Goal: Information Seeking & Learning: Understand process/instructions

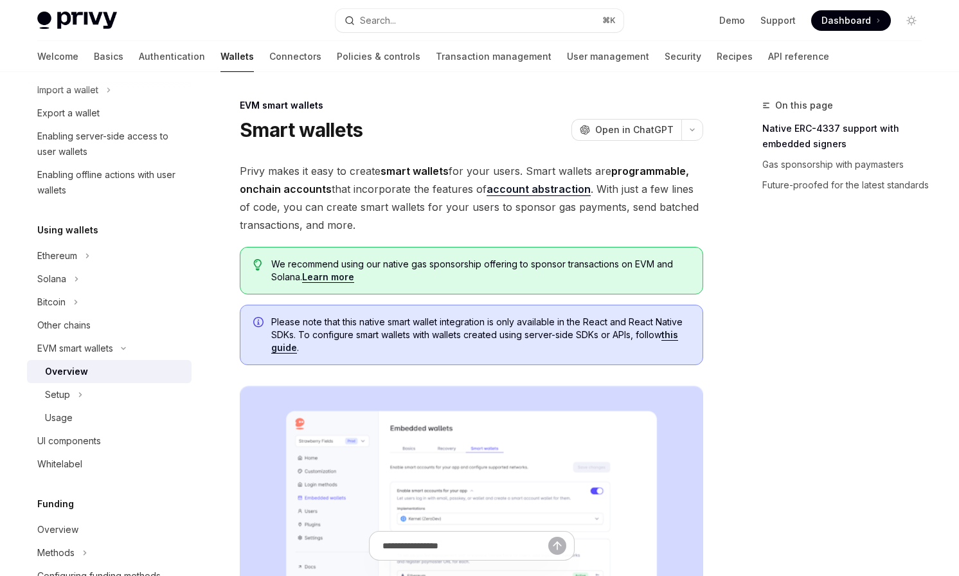
scroll to position [179, 0]
click at [96, 389] on div "Setup" at bounding box center [109, 393] width 165 height 23
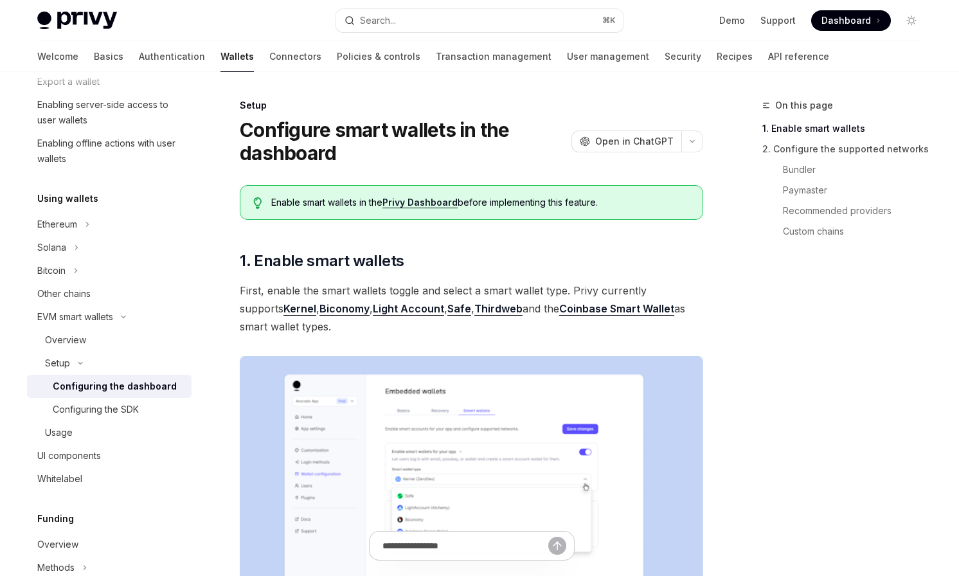
scroll to position [211, 0]
click at [124, 404] on div "Configuring the SDK" at bounding box center [96, 408] width 86 height 15
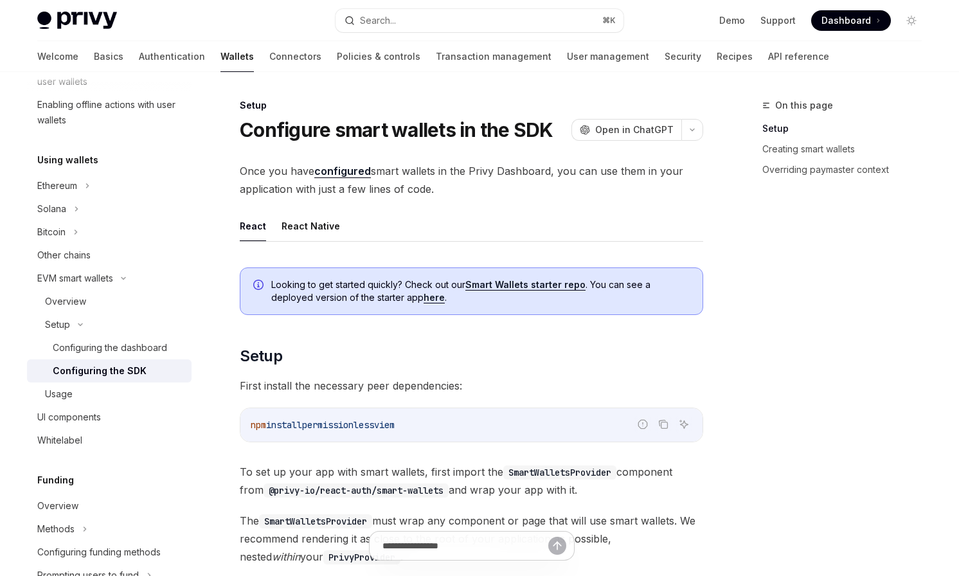
scroll to position [255, 0]
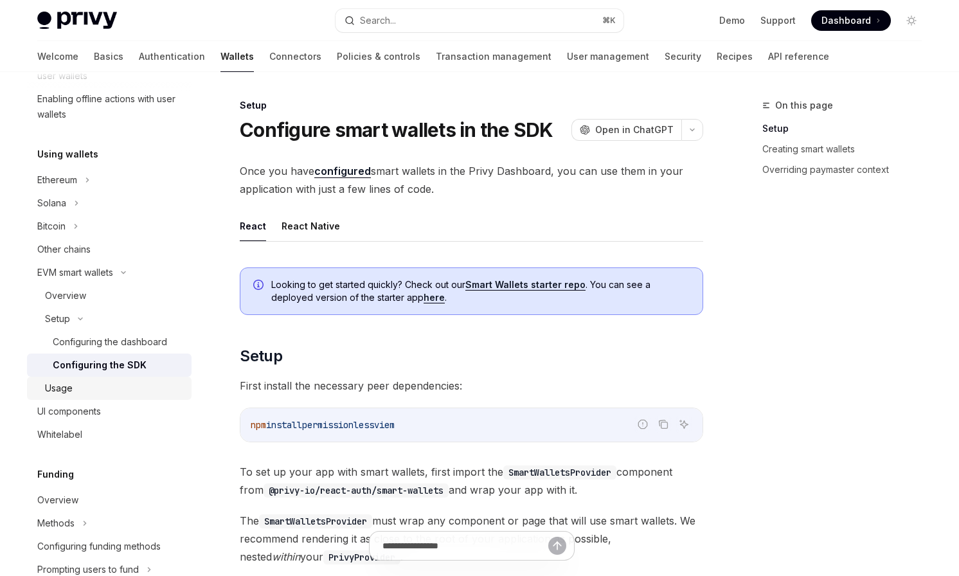
click at [87, 391] on div "Usage" at bounding box center [114, 387] width 139 height 15
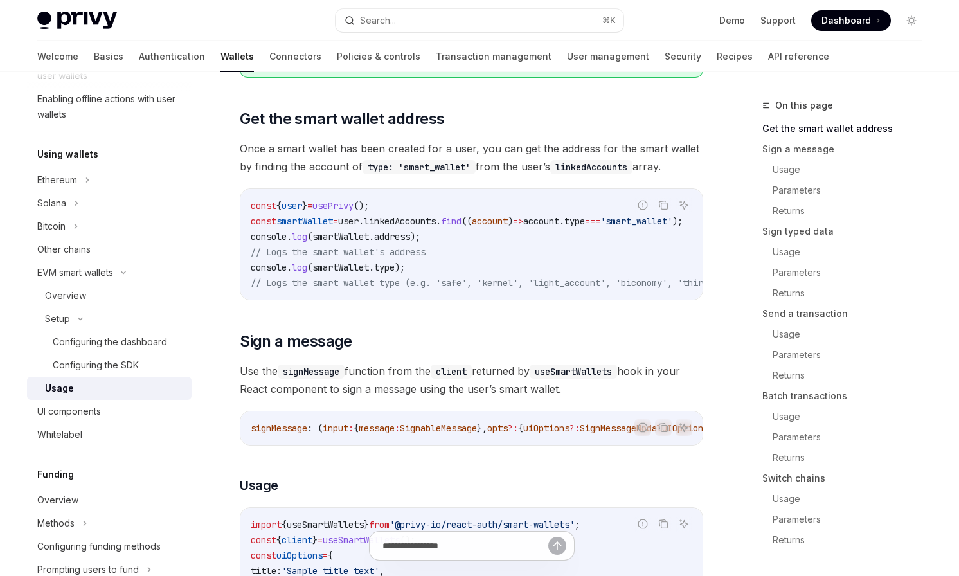
scroll to position [186, 0]
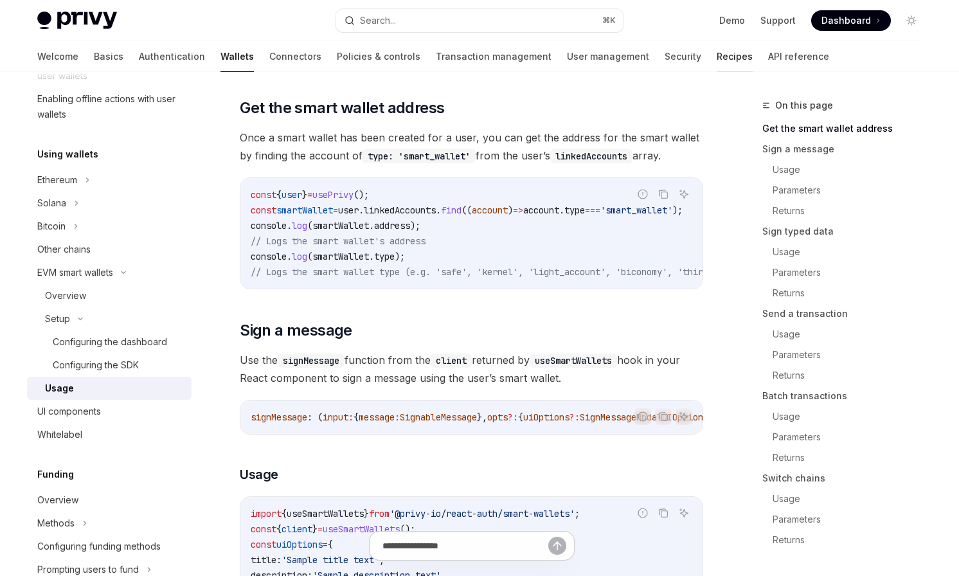
click at [717, 53] on link "Recipes" at bounding box center [735, 56] width 36 height 31
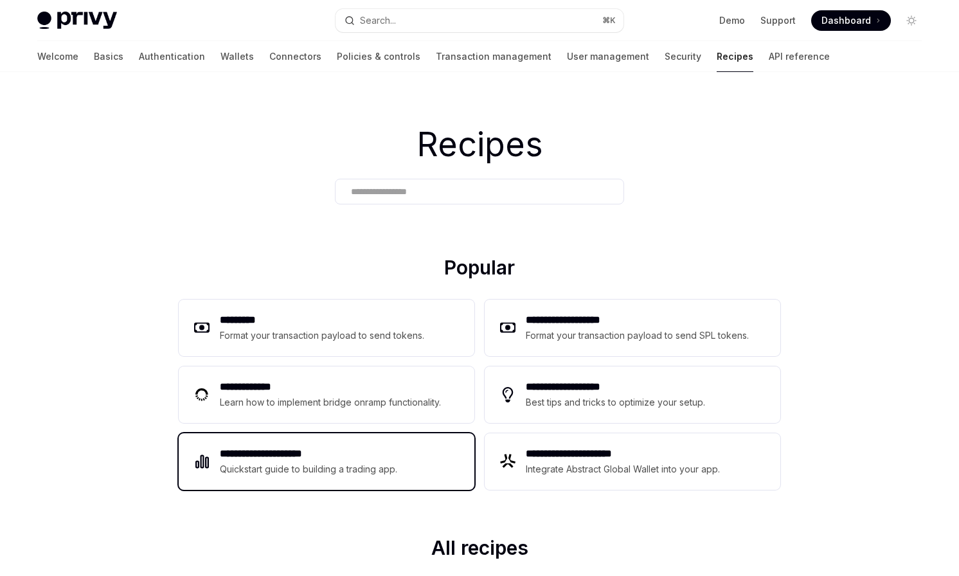
click at [342, 450] on h2 "**********" at bounding box center [309, 453] width 178 height 15
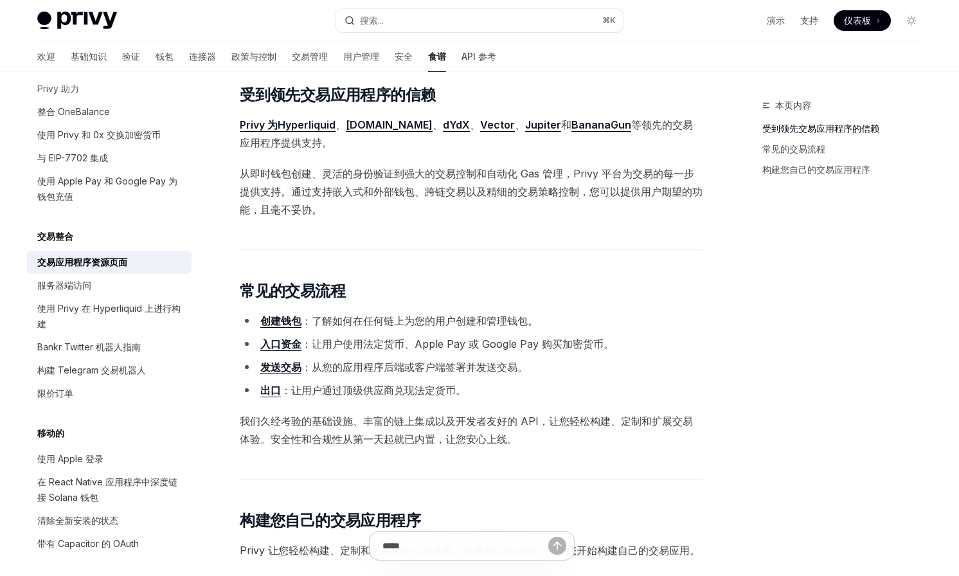
scroll to position [161, 0]
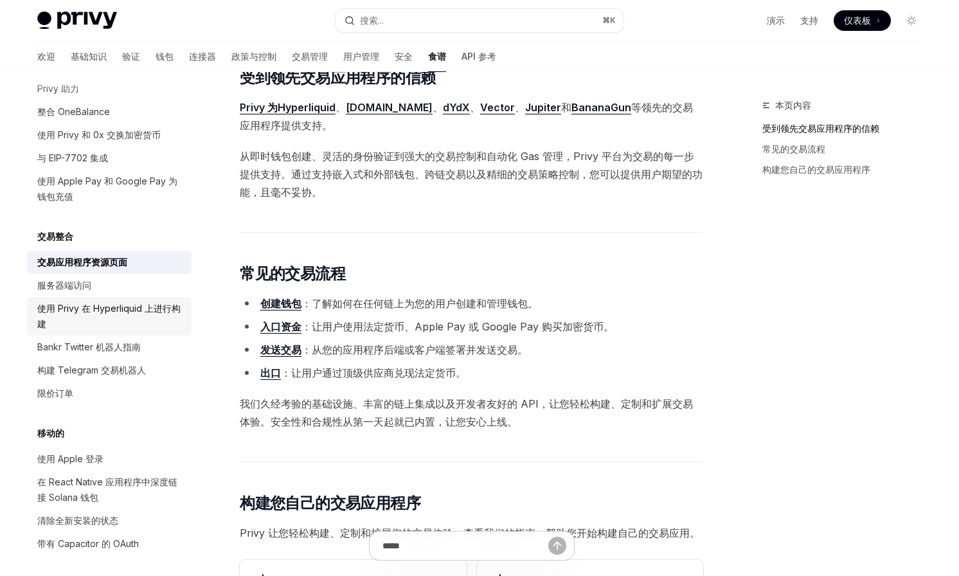
click at [98, 326] on div "使用 Privy 在 Hyperliquid 上进行构建" at bounding box center [110, 316] width 147 height 31
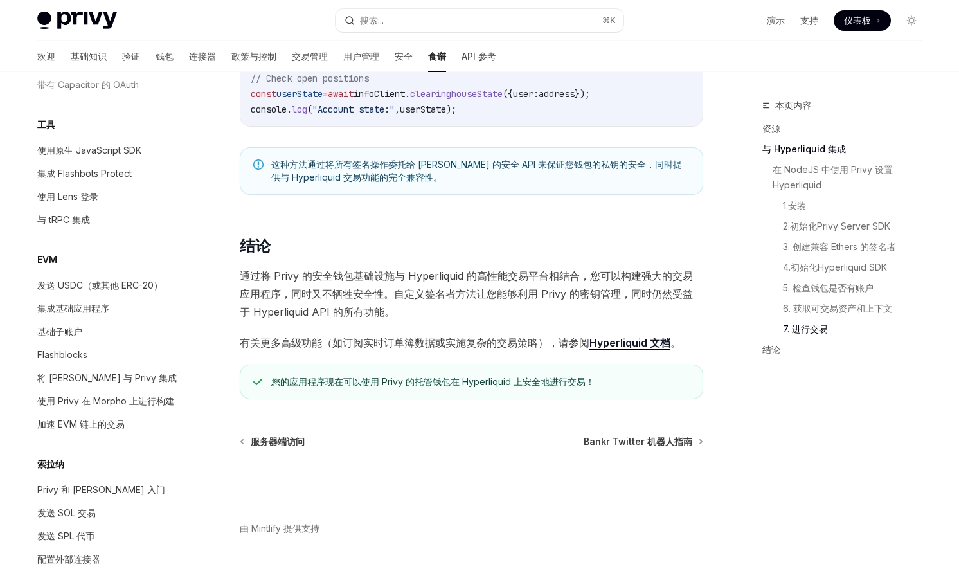
scroll to position [1470, 0]
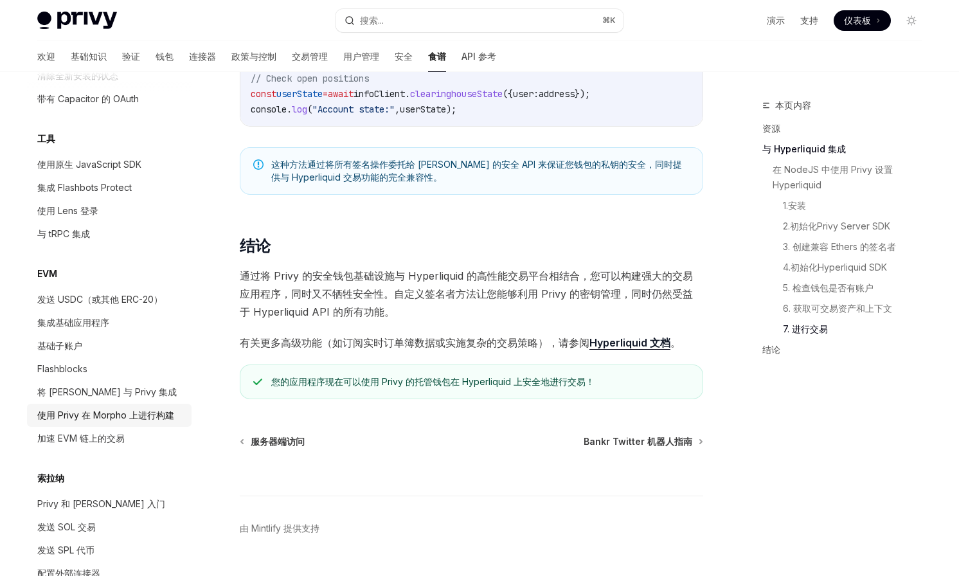
click at [86, 418] on font "使用 Privy 在 Morpho 上进行构建" at bounding box center [105, 414] width 137 height 11
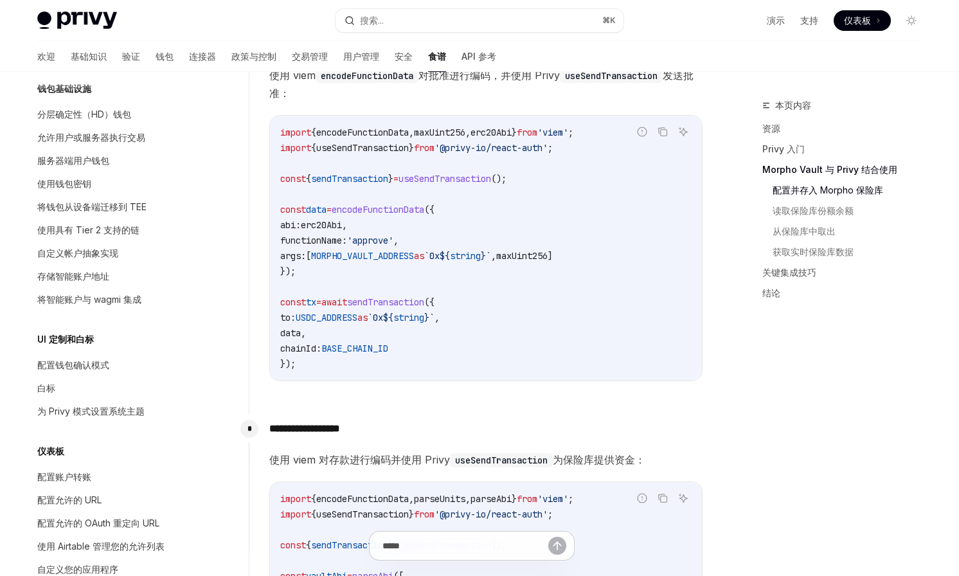
scroll to position [307, 0]
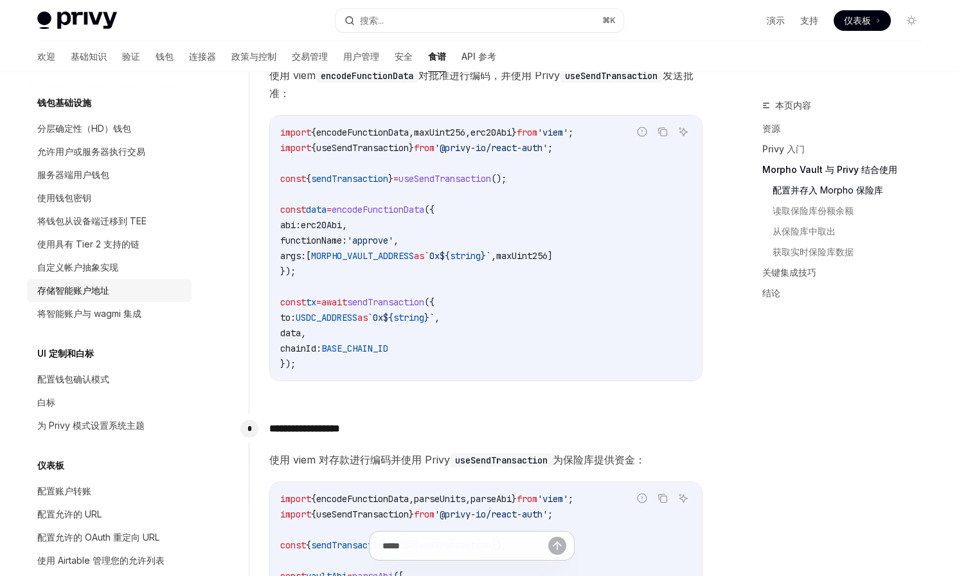
click at [82, 292] on font "存储智能账户地址" at bounding box center [73, 290] width 72 height 11
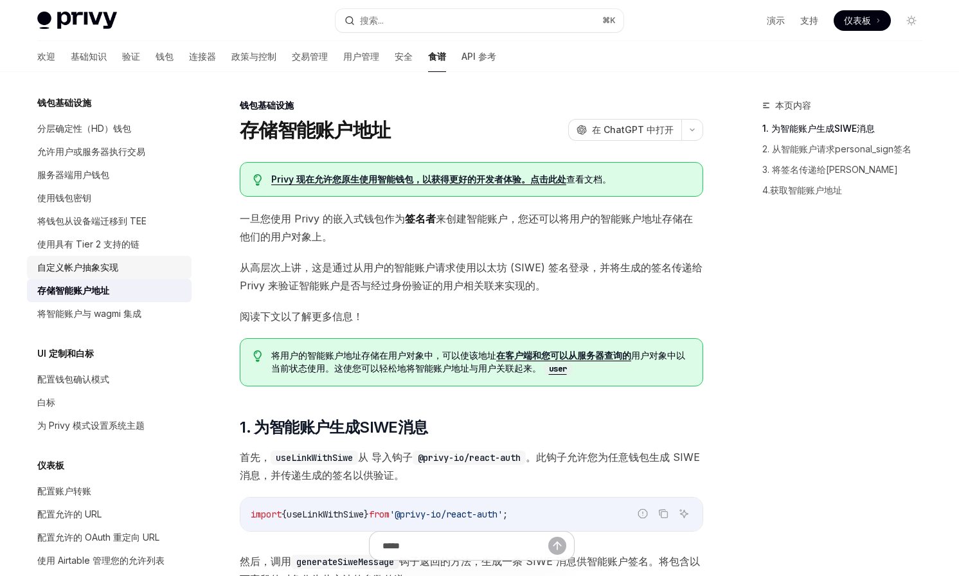
click at [121, 258] on link "自定义帐户抽象实现" at bounding box center [109, 267] width 165 height 23
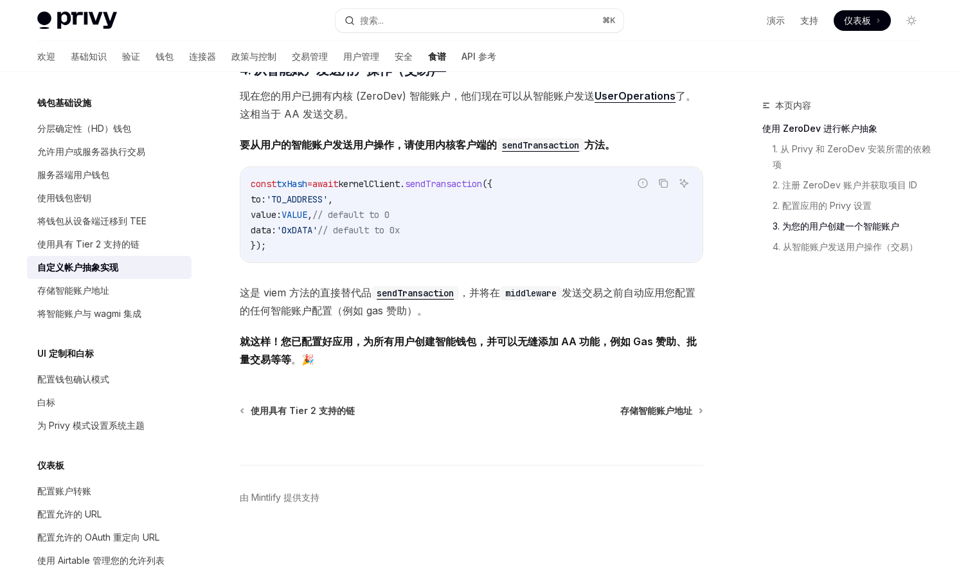
scroll to position [2460, 0]
click at [659, 416] on font "存储智能账户地址" at bounding box center [656, 410] width 72 height 11
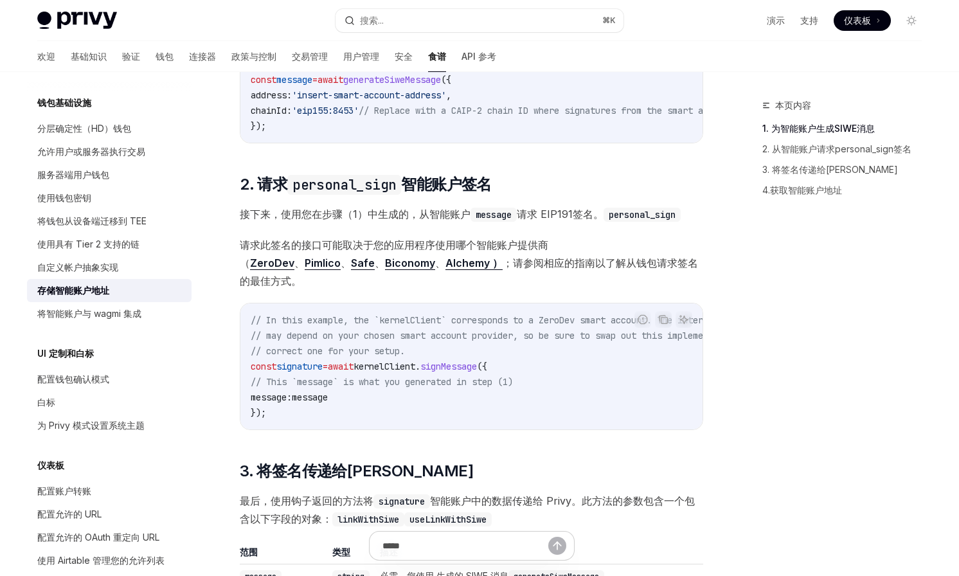
scroll to position [800, 0]
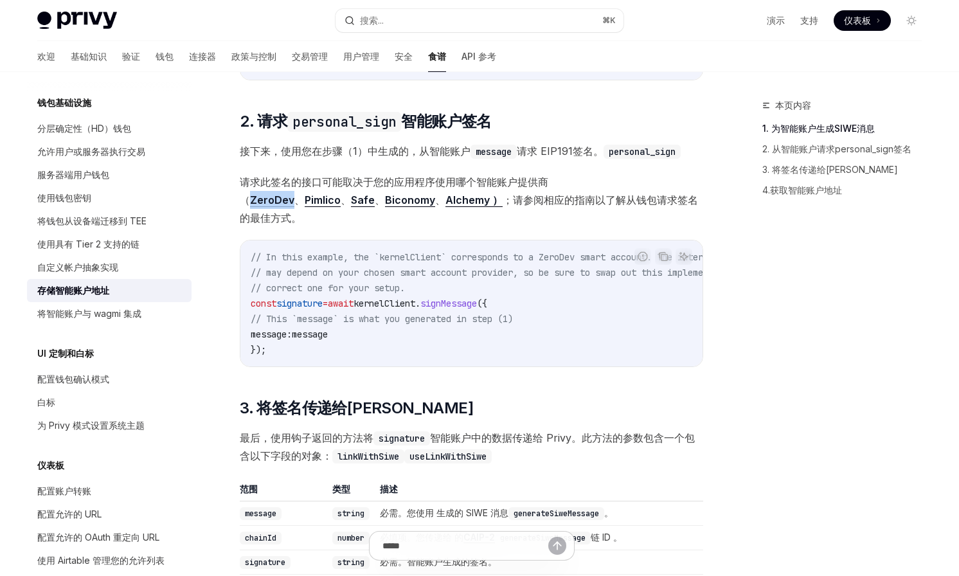
click at [759, 325] on div "本页内容 1. 为智能账户生成SIWE消息 2. 从智能账户请求personal_sign签名 3. 将签名传递给Privy 4.获取智能账户地址" at bounding box center [834, 337] width 195 height 478
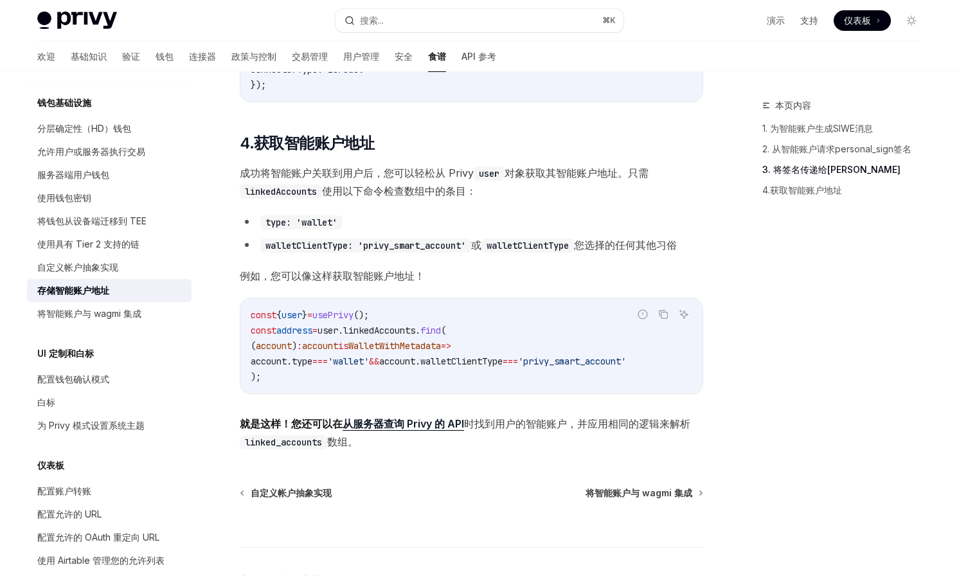
scroll to position [1631, 0]
click at [640, 499] on span "将智能账户与 wagmi 集成" at bounding box center [638, 492] width 107 height 13
type textarea "*"
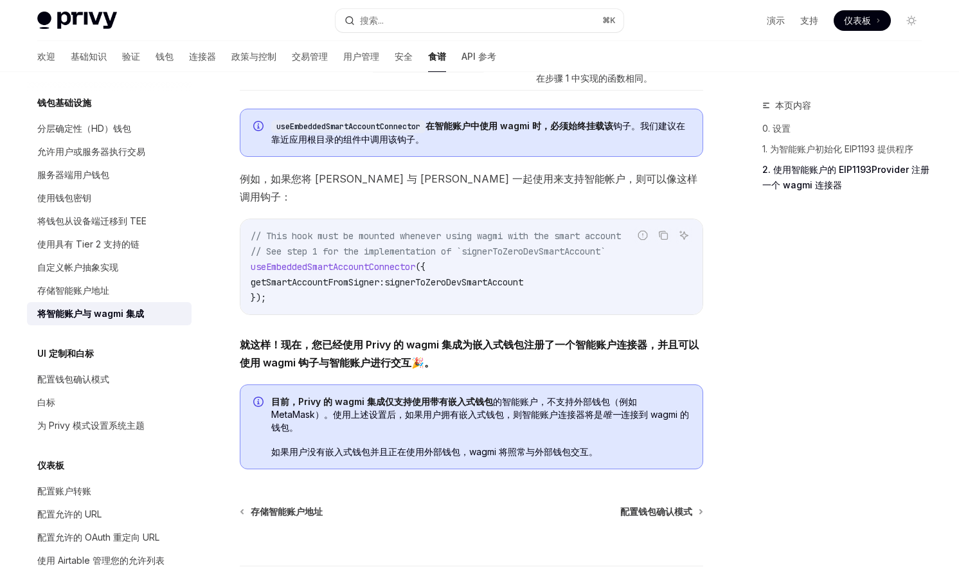
scroll to position [1926, 0]
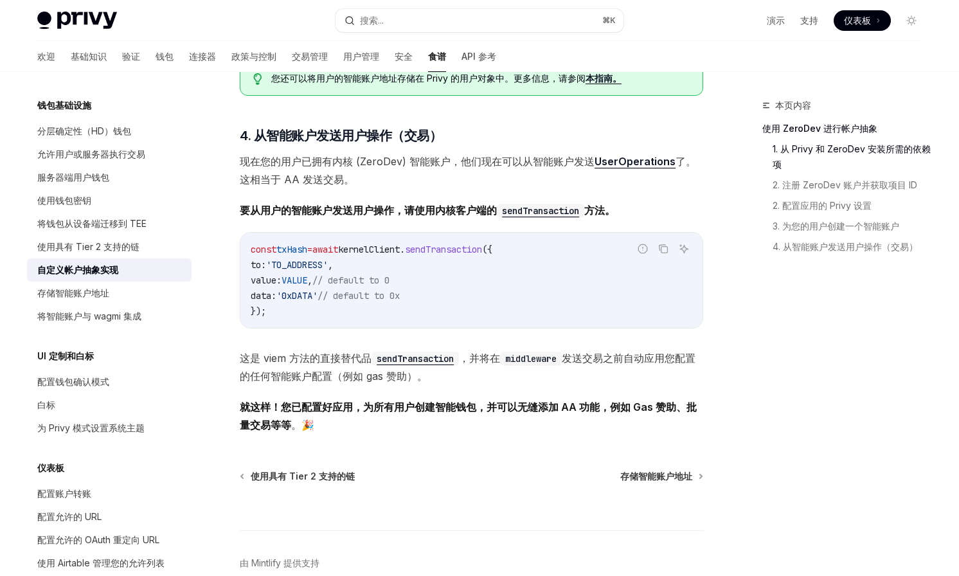
scroll to position [2374, 0]
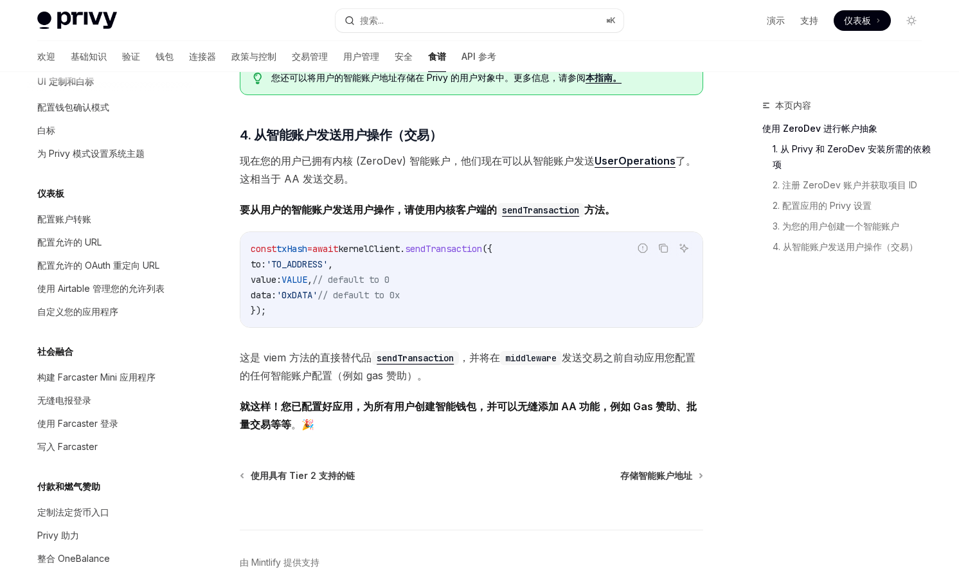
scroll to position [553, 0]
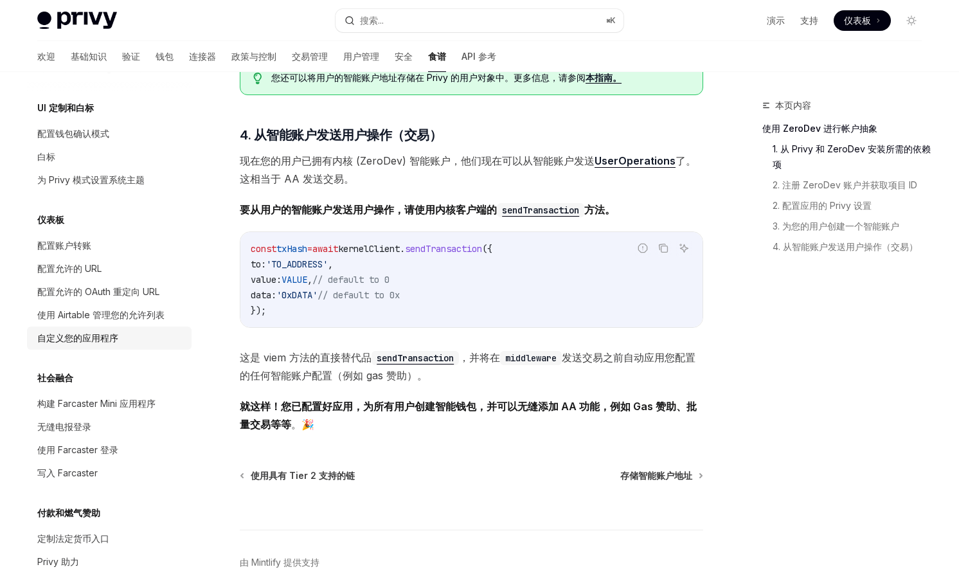
click at [125, 326] on link "自定义您的应用程序" at bounding box center [109, 337] width 165 height 23
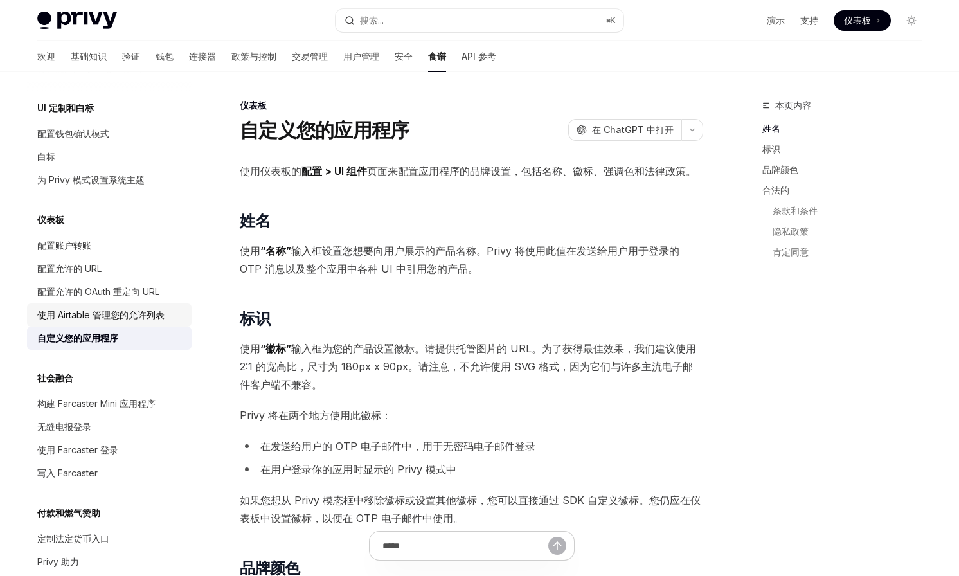
click at [112, 306] on link "使用 Airtable 管理您的允许列表" at bounding box center [109, 314] width 165 height 23
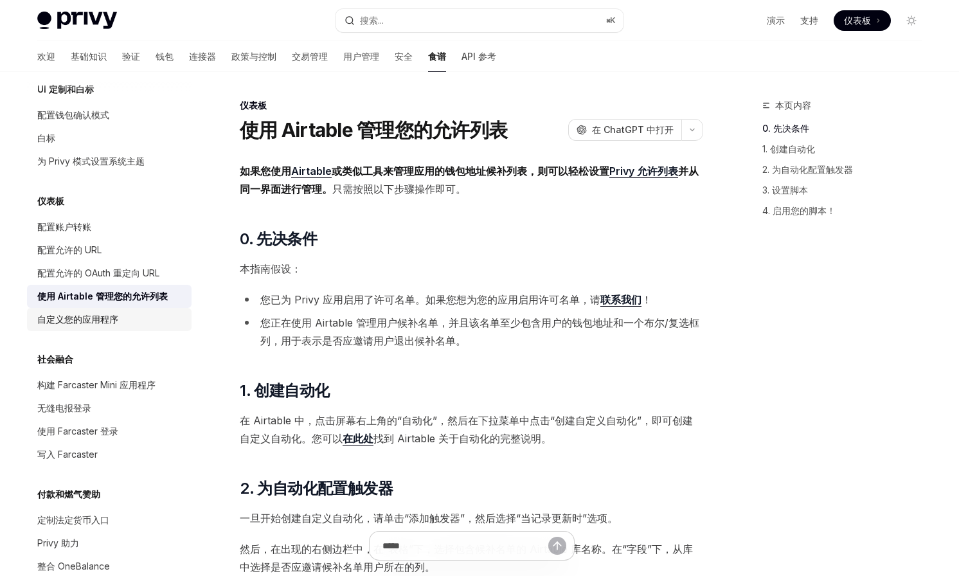
scroll to position [569, 0]
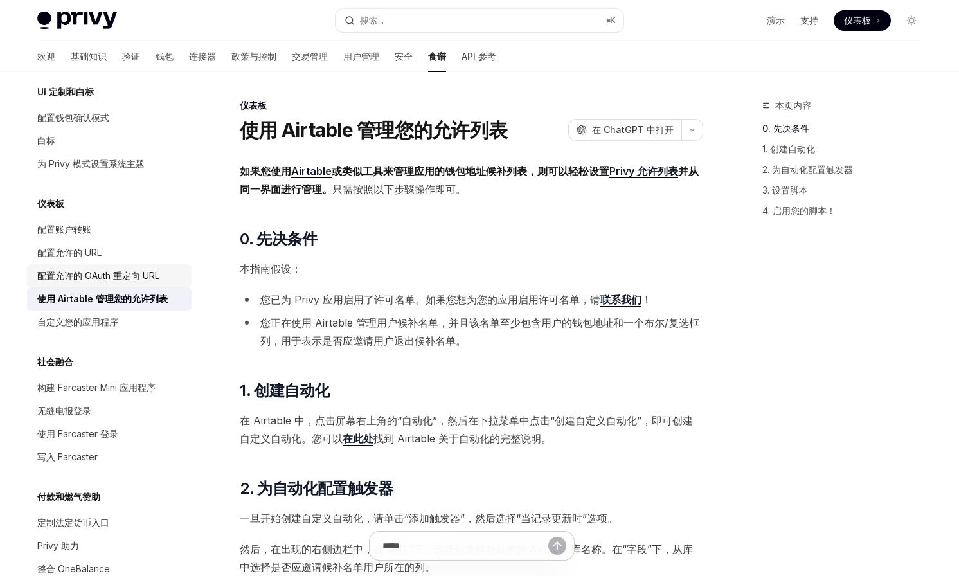
click at [101, 283] on div "配置允许的 OAuth 重定向 URL" at bounding box center [98, 275] width 122 height 15
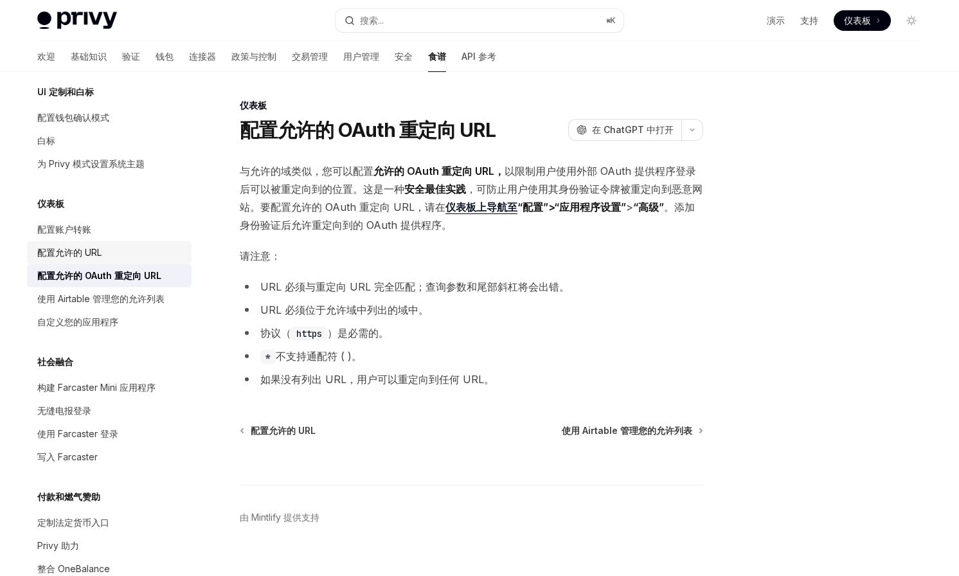
click at [81, 256] on font "配置允许的 URL" at bounding box center [69, 252] width 64 height 11
type textarea "*"
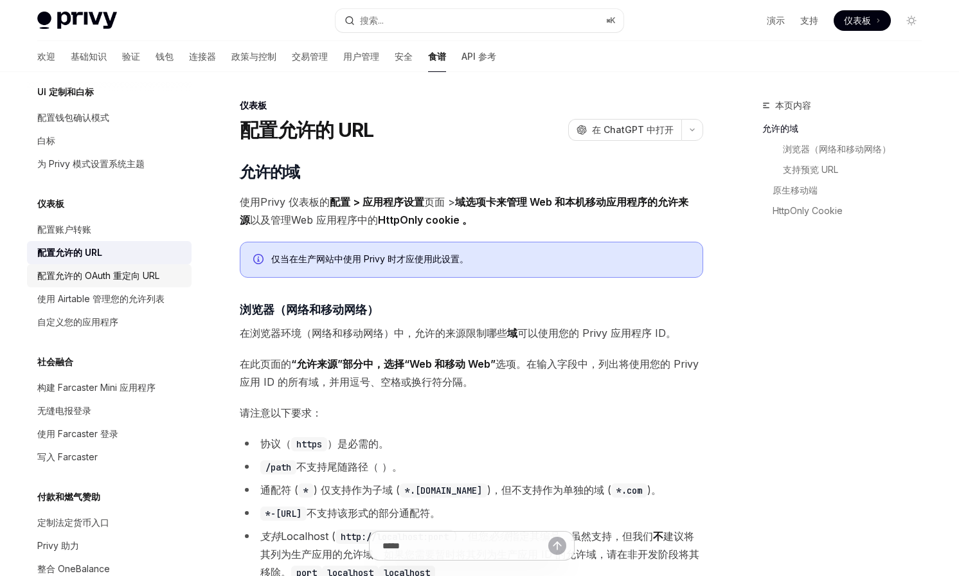
click at [87, 284] on link "配置允许的 OAuth 重定向 URL" at bounding box center [109, 275] width 165 height 23
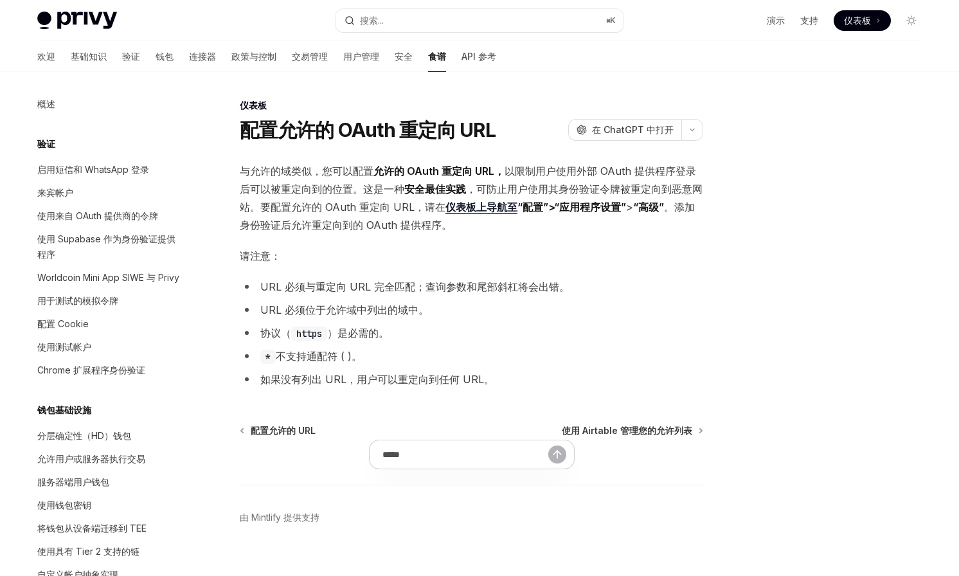
scroll to position [575, 0]
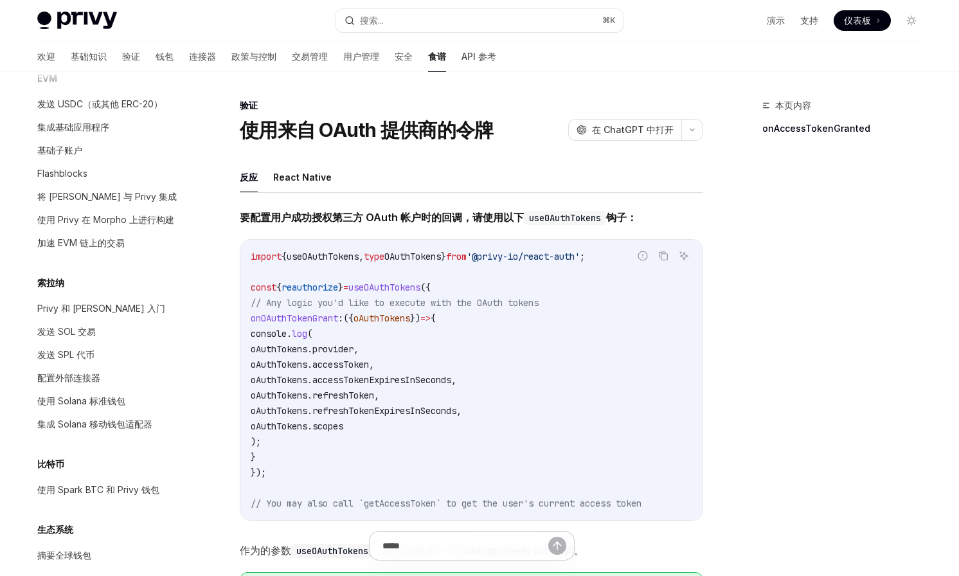
scroll to position [1683, 0]
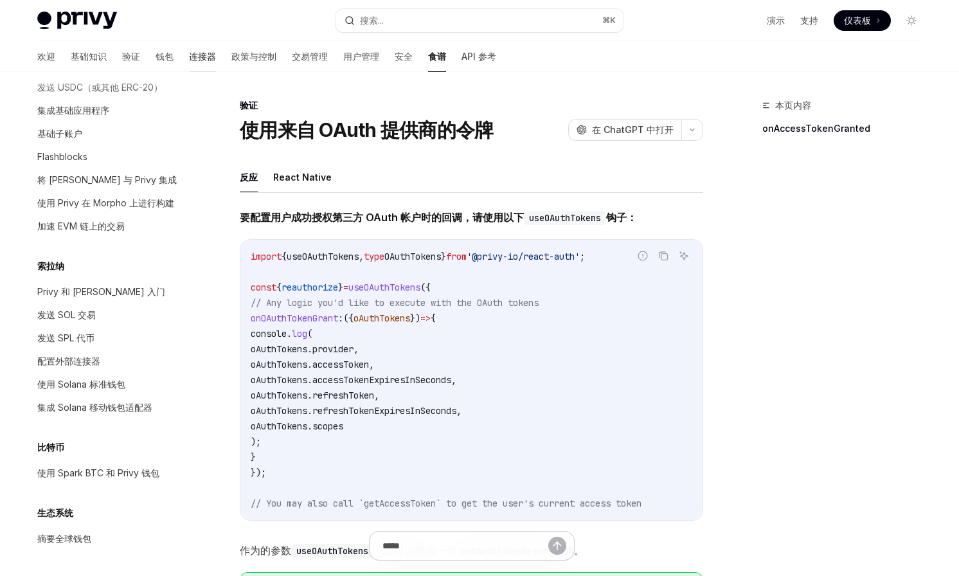
click at [189, 58] on font "连接器" at bounding box center [202, 56] width 27 height 11
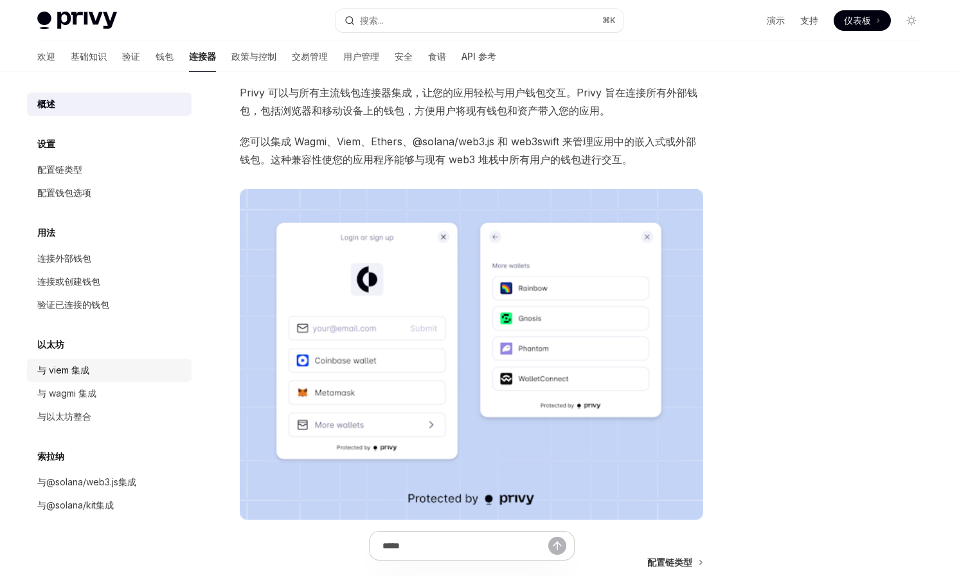
scroll to position [79, 0]
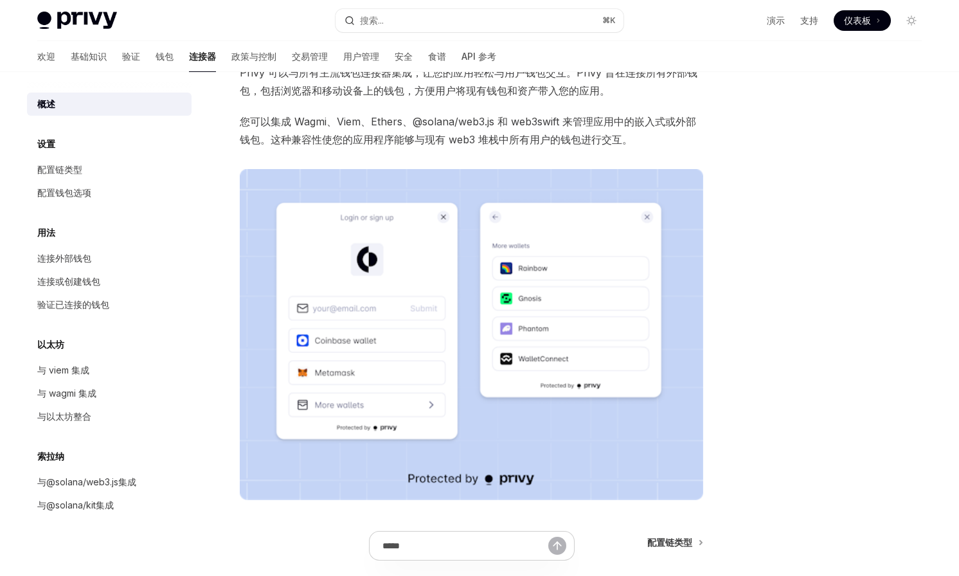
click at [116, 58] on div "欢迎 基础知识 验证 钱包 连接器 政策与控制 交易管理 用户管理 安全 食谱 API 参考" at bounding box center [266, 56] width 459 height 31
click at [156, 57] on font "钱包" at bounding box center [165, 56] width 18 height 11
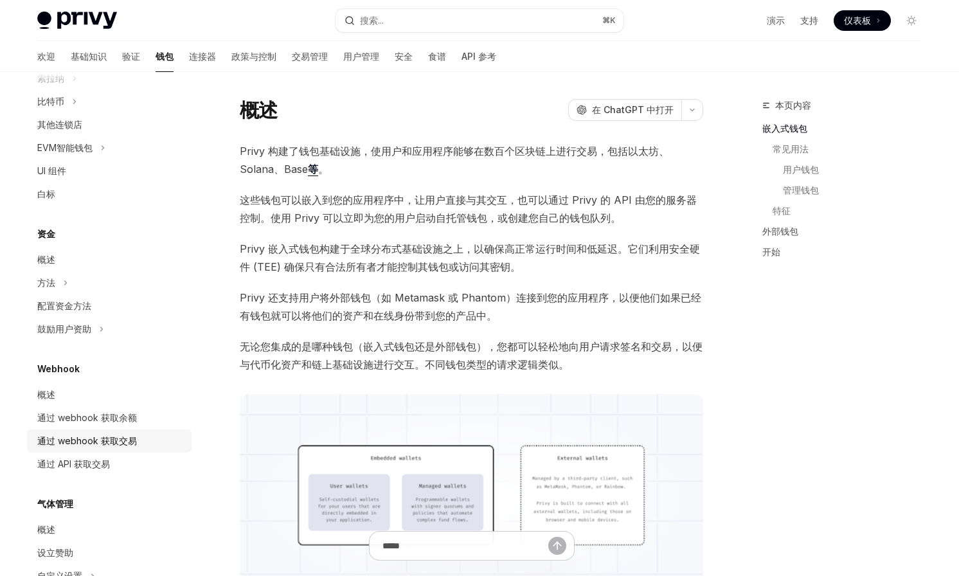
scroll to position [497, 0]
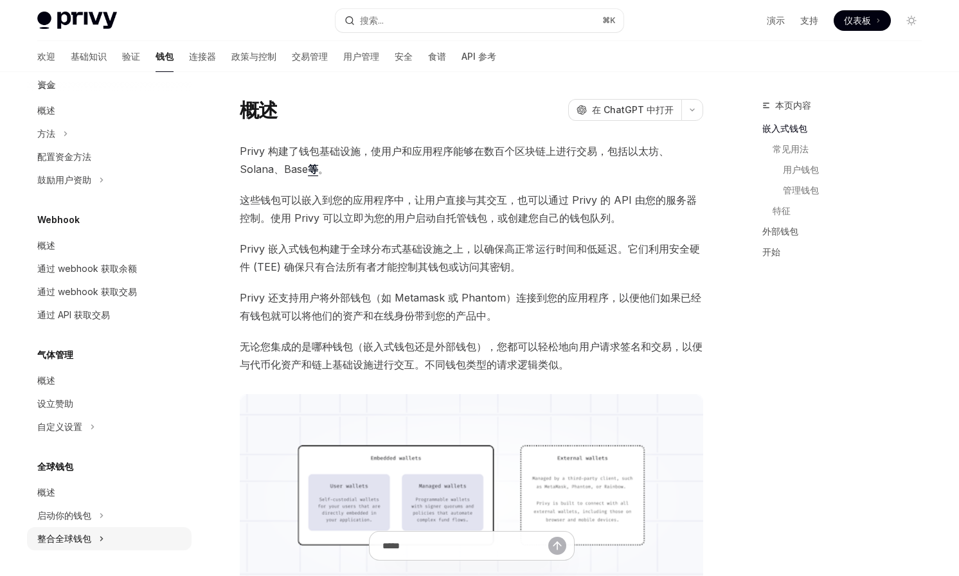
click at [79, 538] on font "整合全球钱包" at bounding box center [64, 538] width 54 height 11
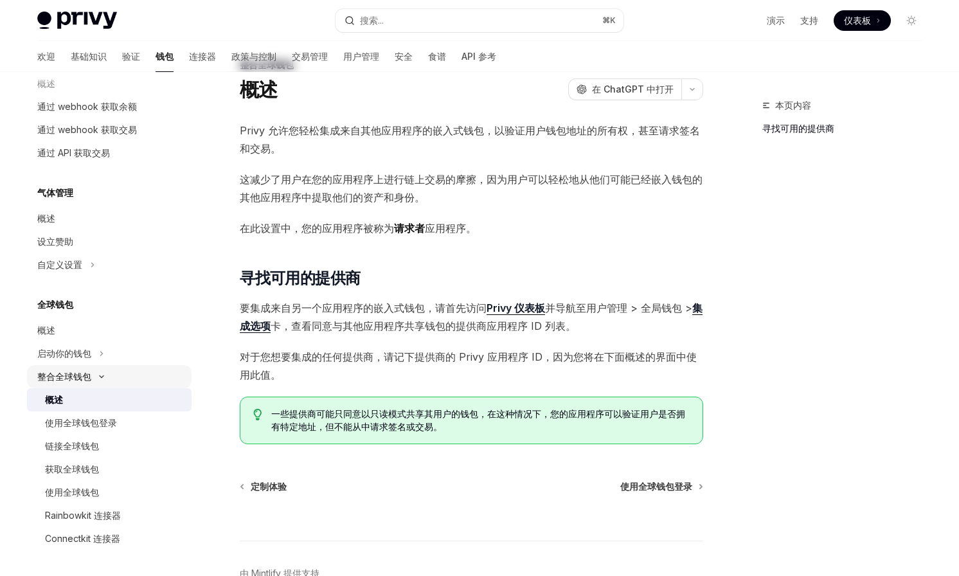
scroll to position [52, 0]
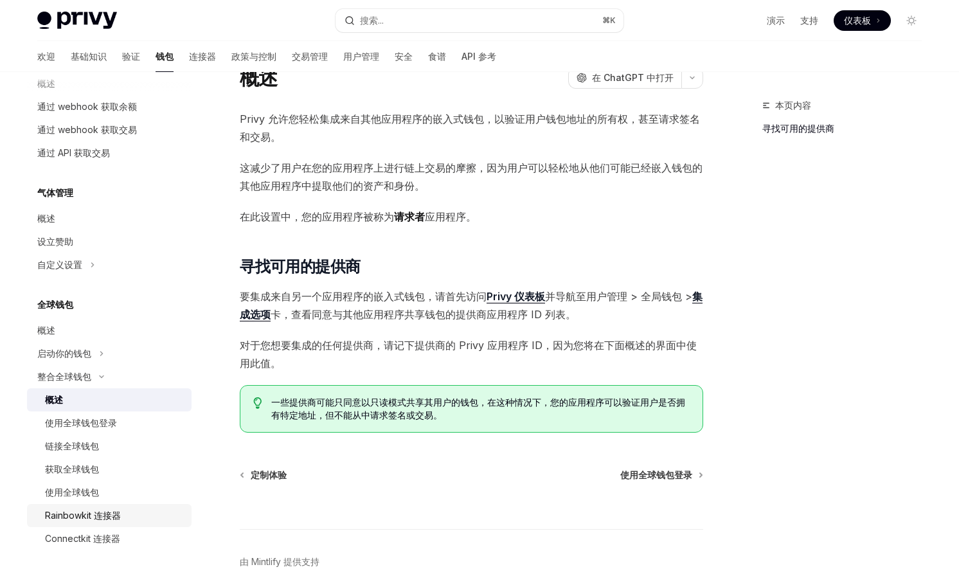
click at [94, 514] on font "Rainbowkit 连接器" at bounding box center [83, 515] width 76 height 11
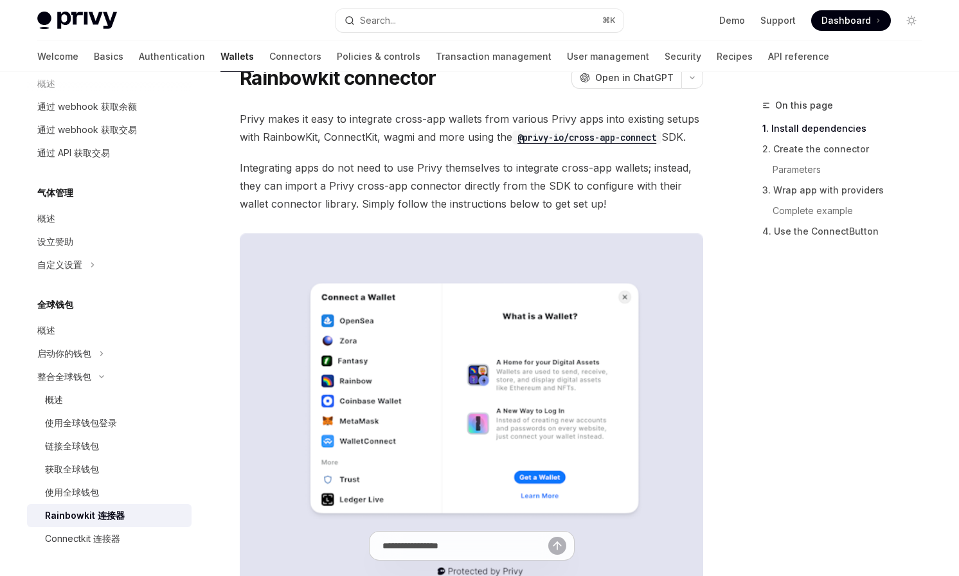
type textarea "*"
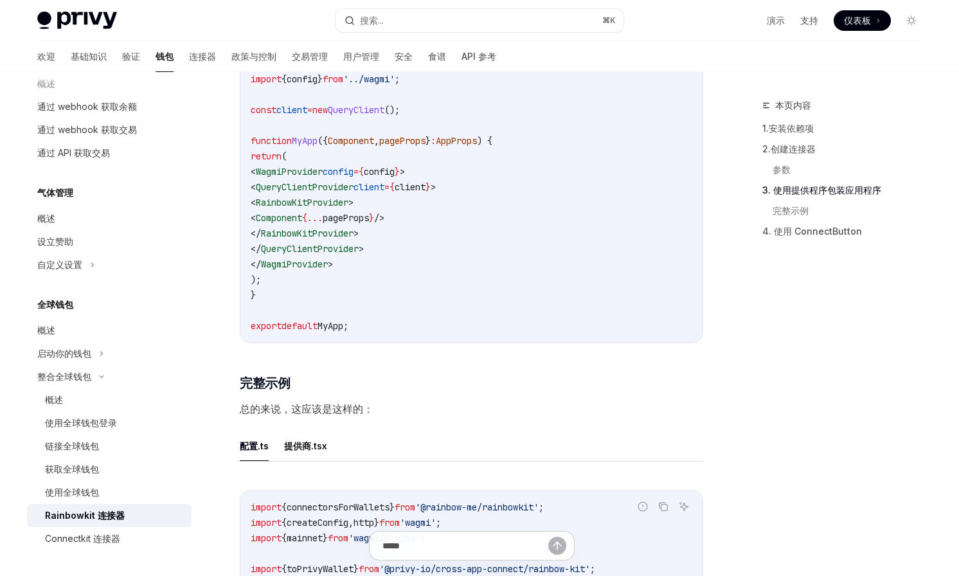
scroll to position [2048, 0]
